Goal: Use online tool/utility: Utilize a website feature to perform a specific function

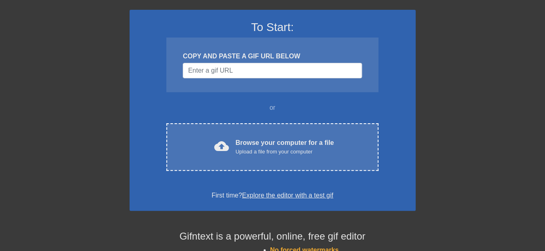
scroll to position [54, 0]
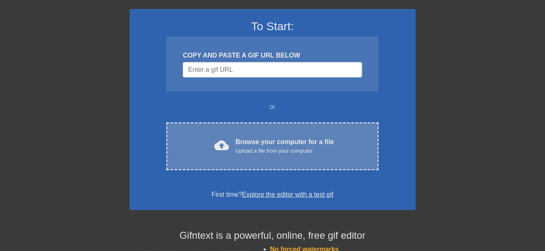
click at [234, 147] on div "cloud_upload Browse your computer for a file Upload a file from your computer" at bounding box center [271, 146] width 177 height 18
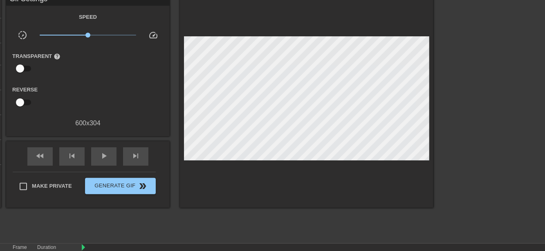
scroll to position [0, 0]
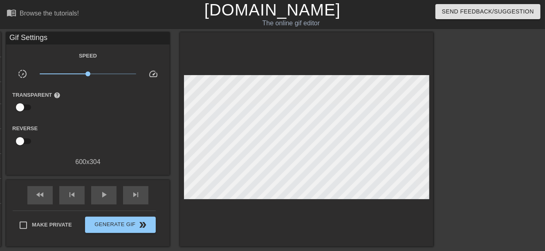
click at [97, 122] on div "Speed slow_motion_video x1.00 speed Transparent help Reverse 600 x 304" at bounding box center [87, 109] width 151 height 116
drag, startPoint x: 89, startPoint y: 72, endPoint x: 108, endPoint y: 77, distance: 19.4
click at [108, 77] on span "x2.63" at bounding box center [88, 74] width 97 height 10
click at [45, 15] on div "Browse the tutorials!" at bounding box center [49, 13] width 59 height 7
click at [288, 22] on div "The online gif editor" at bounding box center [291, 23] width 210 height 10
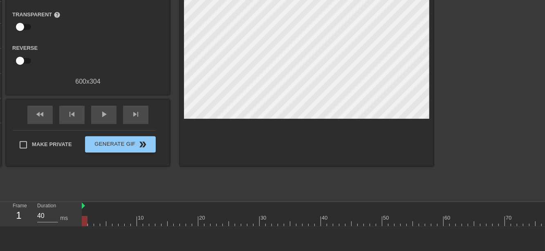
click at [297, 136] on div at bounding box center [306, 59] width 253 height 215
click at [295, 93] on div at bounding box center [306, 59] width 253 height 215
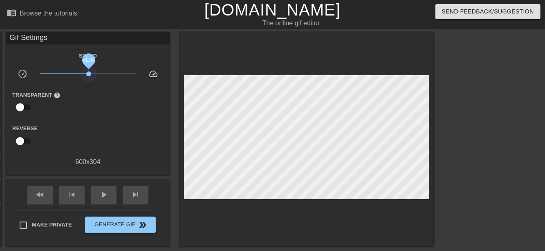
drag, startPoint x: 109, startPoint y: 75, endPoint x: 89, endPoint y: 76, distance: 20.1
click at [89, 76] on span "x1.04" at bounding box center [88, 74] width 97 height 10
click at [28, 7] on div "menu_book Browse the tutorials!" at bounding box center [93, 14] width 173 height 28
click at [36, 12] on div "Browse the tutorials!" at bounding box center [49, 13] width 59 height 7
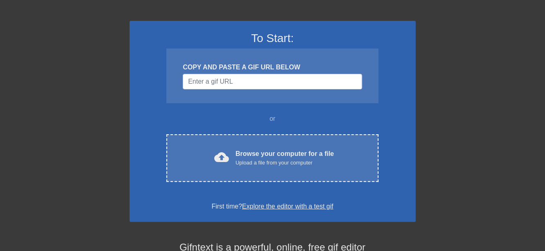
scroll to position [41, 0]
click at [259, 161] on div "Upload a file from your computer" at bounding box center [284, 163] width 98 height 8
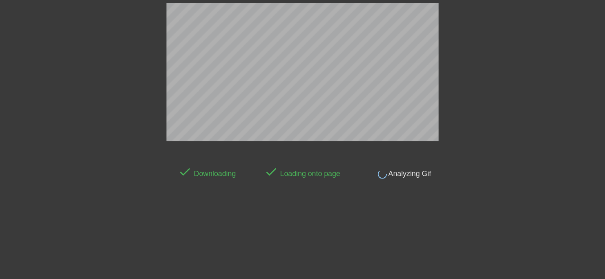
scroll to position [0, 0]
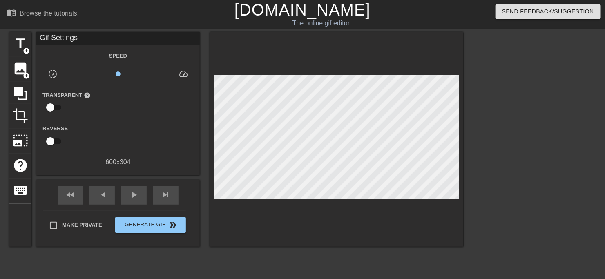
drag, startPoint x: 232, startPoint y: 0, endPoint x: 366, endPoint y: 42, distance: 140.5
click at [366, 42] on div at bounding box center [336, 139] width 253 height 215
click at [20, 71] on span "image" at bounding box center [21, 69] width 16 height 16
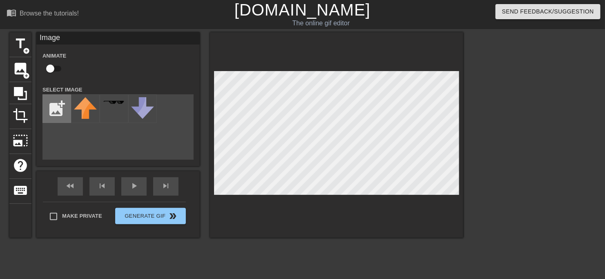
click at [59, 108] on input "file" at bounding box center [57, 109] width 28 height 28
click at [53, 109] on input "file" at bounding box center [57, 109] width 28 height 28
type input "C:\fakepath\hd-mcdonalds-red-round-circular-circle-logo-icon-png-image-70175169…"
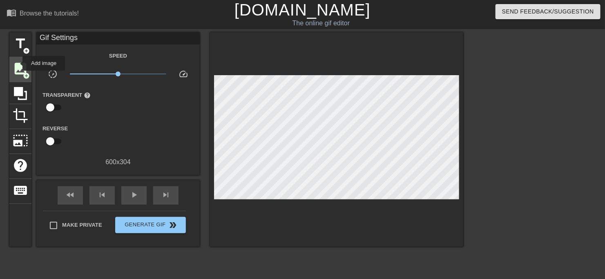
click at [17, 63] on span "image" at bounding box center [21, 69] width 16 height 16
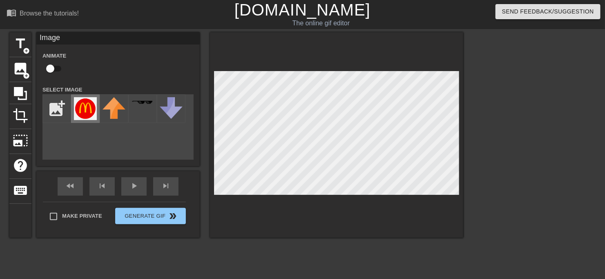
click at [92, 111] on img at bounding box center [85, 108] width 23 height 23
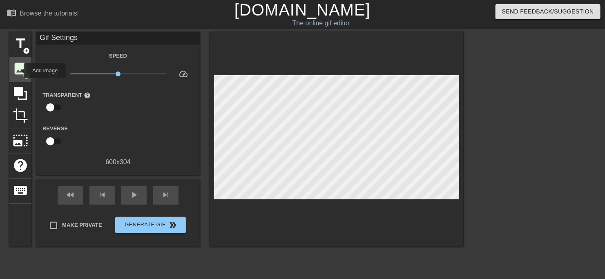
click at [18, 71] on span "image" at bounding box center [21, 69] width 16 height 16
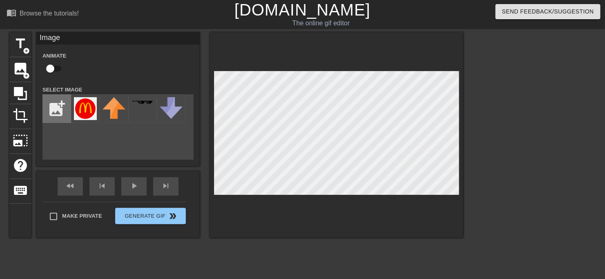
click at [54, 108] on input "file" at bounding box center [57, 109] width 28 height 28
type input "C:\fakepath\mcdonalds-15-logo-png-transparent.png"
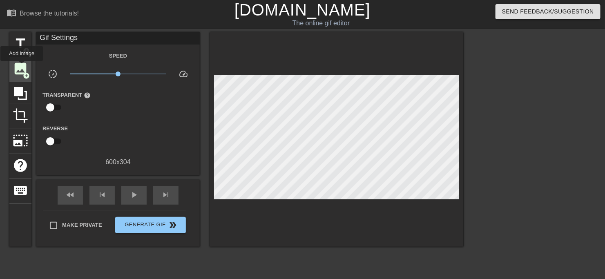
click at [13, 68] on span "image" at bounding box center [21, 69] width 16 height 16
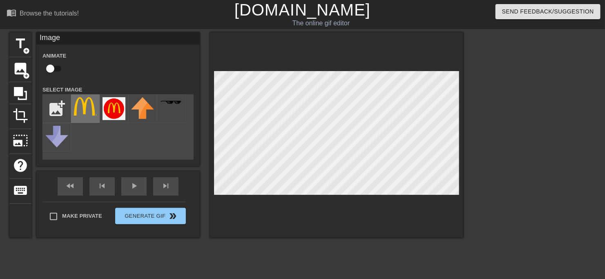
click at [93, 104] on img at bounding box center [85, 106] width 23 height 18
click at [433, 244] on div "title add_circle image add_circle crop photo_size_select_large help keyboard Im…" at bounding box center [236, 154] width 454 height 245
click at [517, 95] on div at bounding box center [534, 154] width 123 height 245
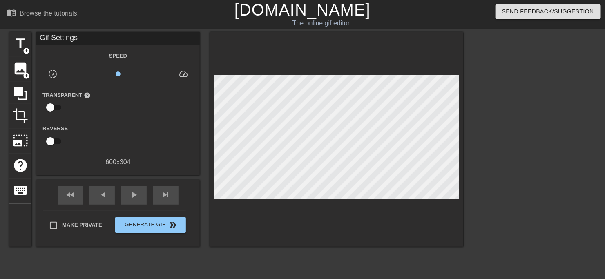
click at [485, 129] on div at bounding box center [534, 154] width 123 height 245
click at [19, 63] on span "image" at bounding box center [21, 69] width 16 height 16
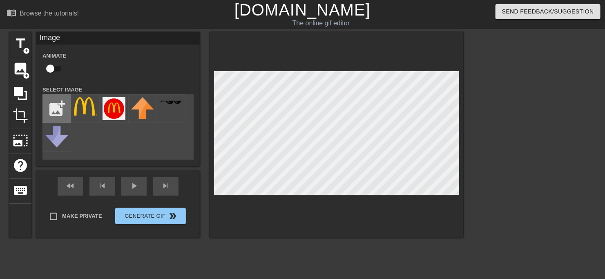
click at [58, 103] on input "file" at bounding box center [57, 109] width 28 height 28
type input "C:\fakepath\[DOMAIN_NAME]_.png"
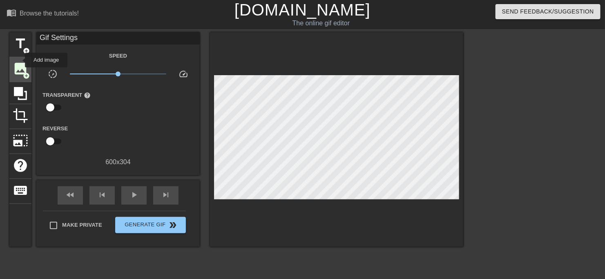
click at [20, 61] on span "image" at bounding box center [21, 69] width 16 height 16
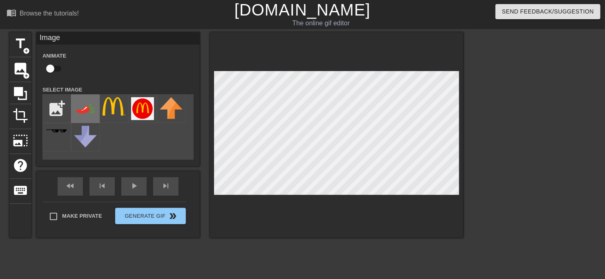
click at [87, 107] on img at bounding box center [85, 108] width 23 height 23
click at [535, 136] on div at bounding box center [534, 154] width 123 height 245
click at [55, 68] on input "checkbox" at bounding box center [50, 69] width 47 height 16
click at [56, 68] on input "checkbox" at bounding box center [58, 69] width 47 height 16
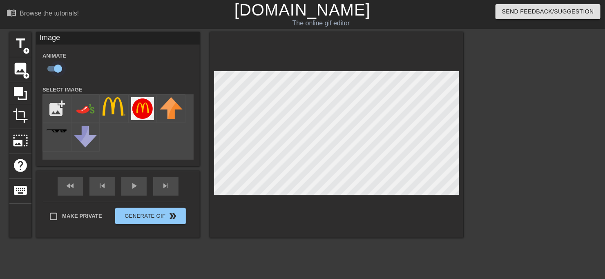
checkbox input "false"
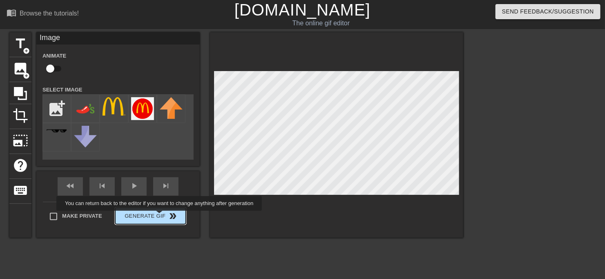
click at [160, 217] on button "Generate Gif double_arrow" at bounding box center [150, 216] width 71 height 16
